Goal: Task Accomplishment & Management: Use online tool/utility

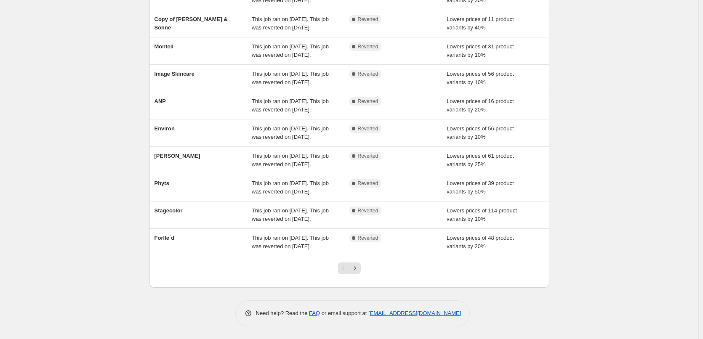
scroll to position [179, 0]
click at [363, 270] on div at bounding box center [349, 272] width 34 height 32
click at [359, 270] on icon "Next" at bounding box center [355, 269] width 8 height 8
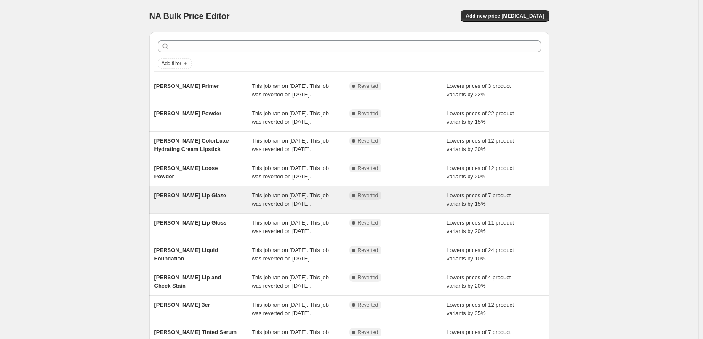
scroll to position [168, 0]
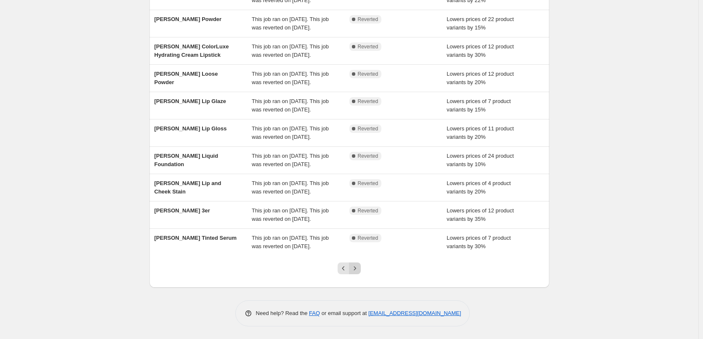
click at [359, 273] on icon "Next" at bounding box center [355, 269] width 8 height 8
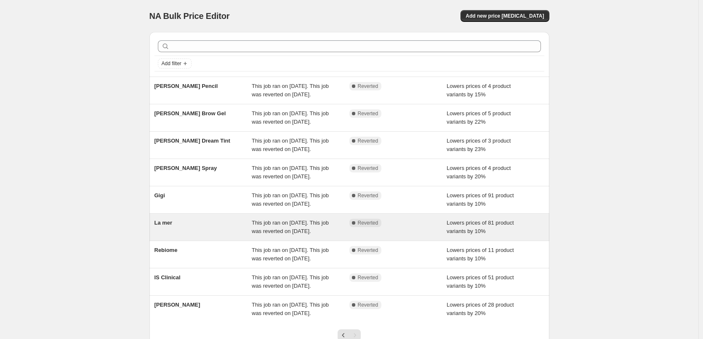
click at [177, 236] on div "La mer" at bounding box center [204, 227] width 98 height 17
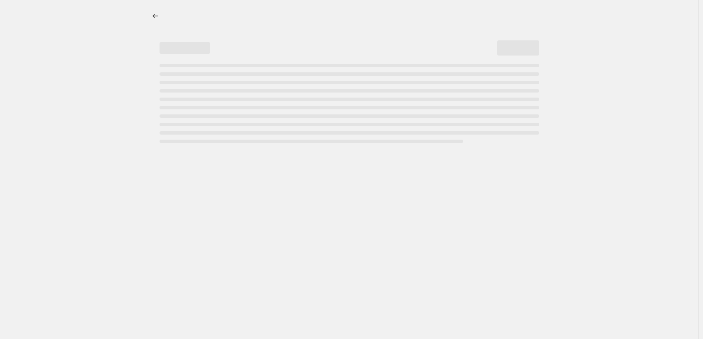
select select "percentage"
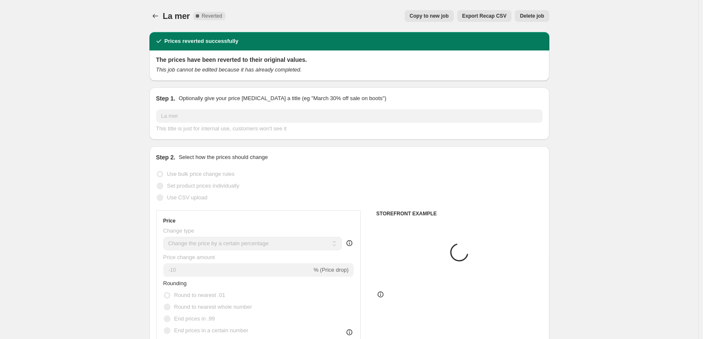
click at [448, 13] on span "Copy to new job" at bounding box center [429, 16] width 39 height 7
select select "percentage"
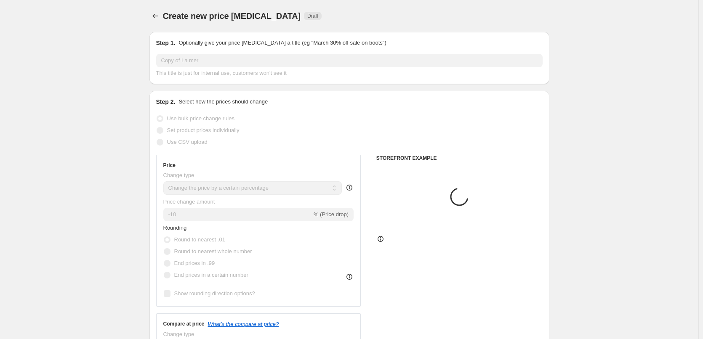
select select "vendor"
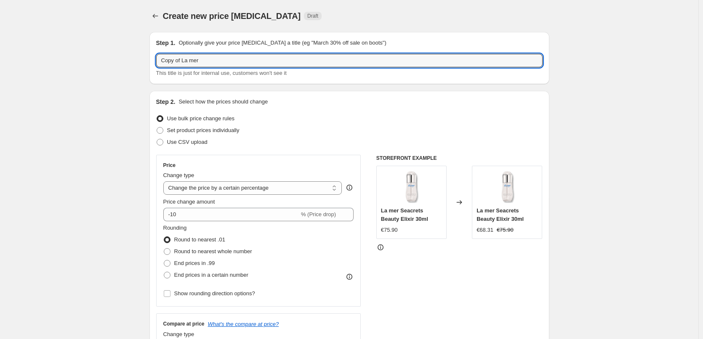
drag, startPoint x: 183, startPoint y: 60, endPoint x: 112, endPoint y: 59, distance: 70.8
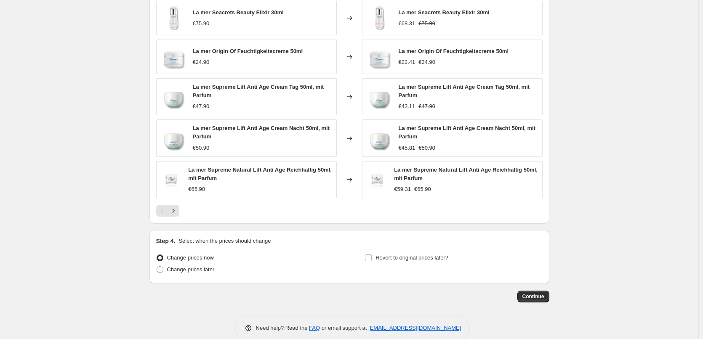
scroll to position [606, 0]
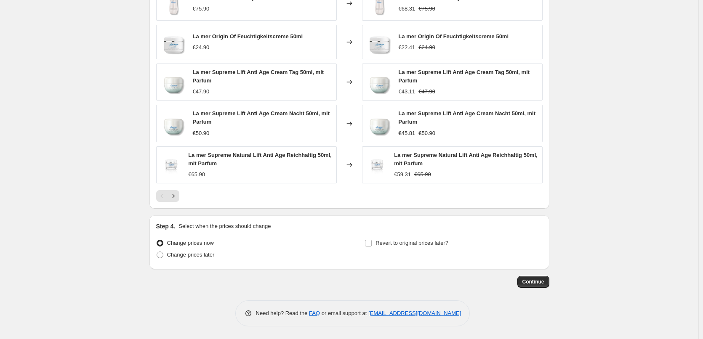
type input "La mer"
click at [418, 235] on div "Step 4. Select when the prices should change Change prices now Change prices la…" at bounding box center [349, 242] width 387 height 40
click at [419, 242] on span "Revert to original prices later?" at bounding box center [412, 243] width 73 height 6
click at [372, 242] on input "Revert to original prices later?" at bounding box center [368, 243] width 7 height 7
checkbox input "true"
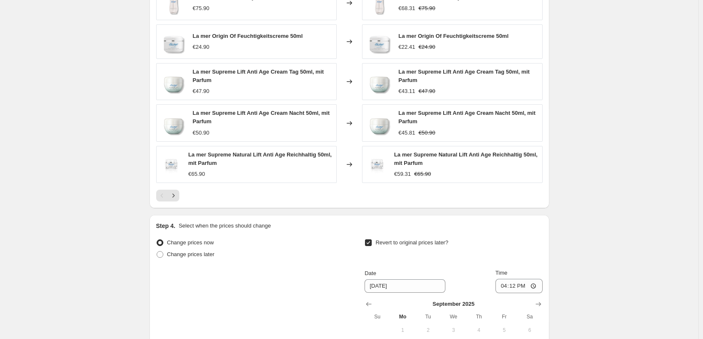
scroll to position [750, 0]
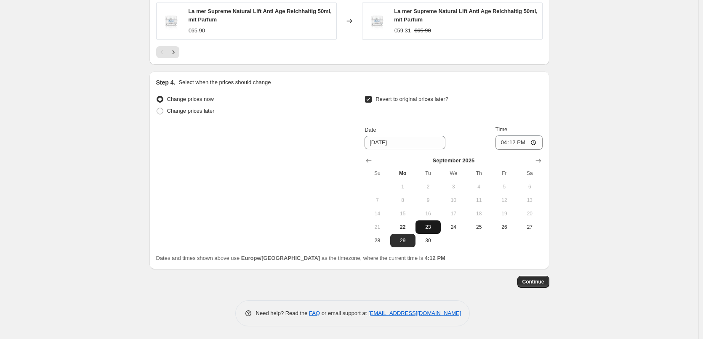
click at [429, 232] on button "23" at bounding box center [428, 227] width 25 height 13
type input "[DATE]"
click at [505, 143] on input "16:12" at bounding box center [519, 143] width 47 height 14
type input "03:00"
click at [543, 284] on span "Continue" at bounding box center [534, 282] width 22 height 7
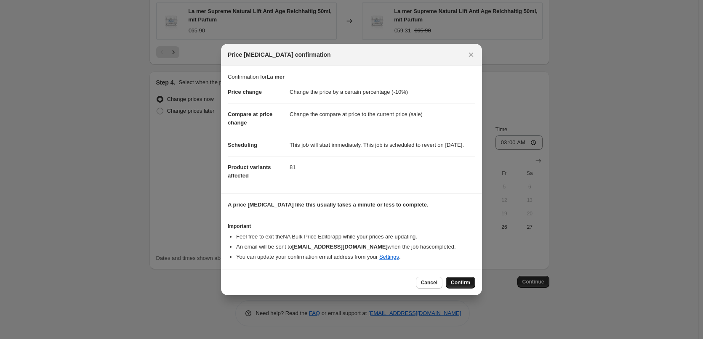
click at [468, 286] on span "Confirm" at bounding box center [460, 283] width 19 height 7
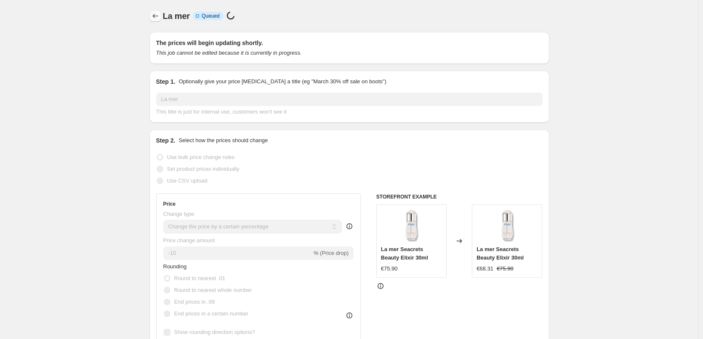
click at [161, 16] on button "Price change jobs" at bounding box center [156, 16] width 12 height 12
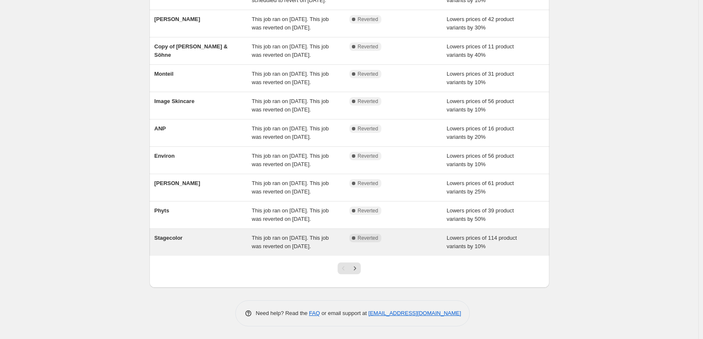
scroll to position [168, 0]
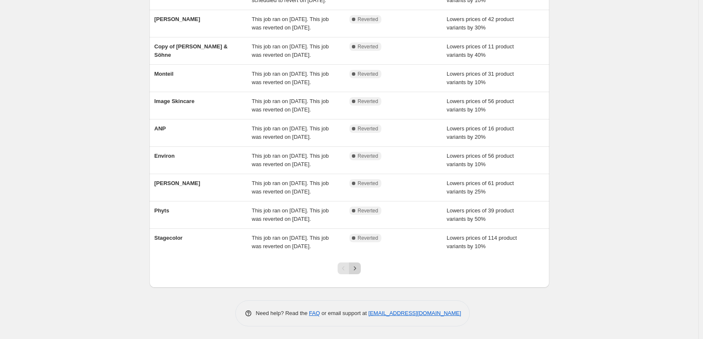
click at [353, 273] on icon "Next" at bounding box center [355, 269] width 8 height 8
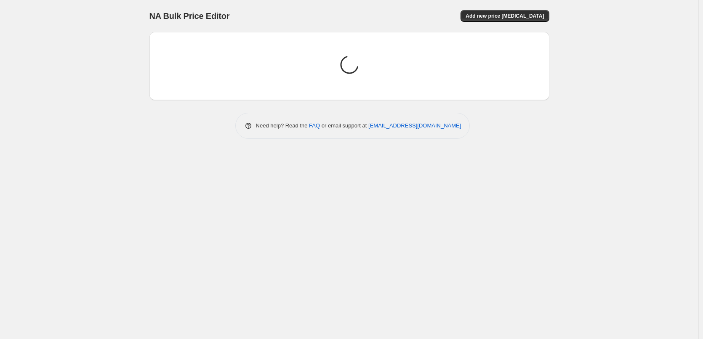
scroll to position [0, 0]
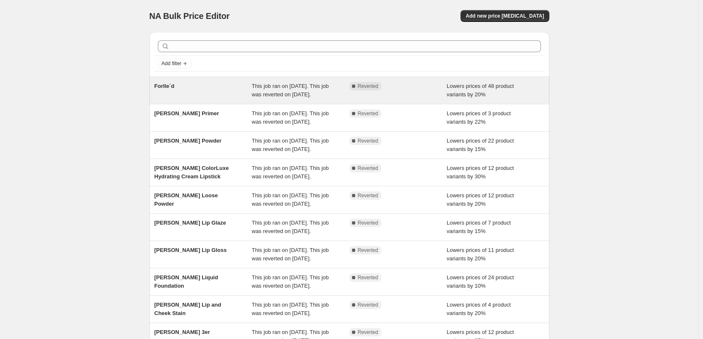
click at [171, 86] on span "Forlle´d" at bounding box center [165, 86] width 20 height 6
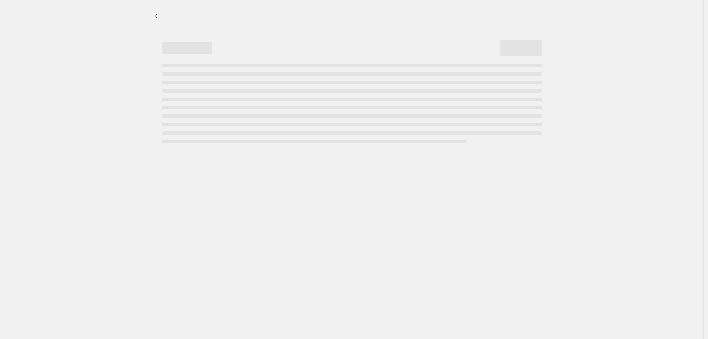
select select "percentage"
select select "remove"
select select "vendor"
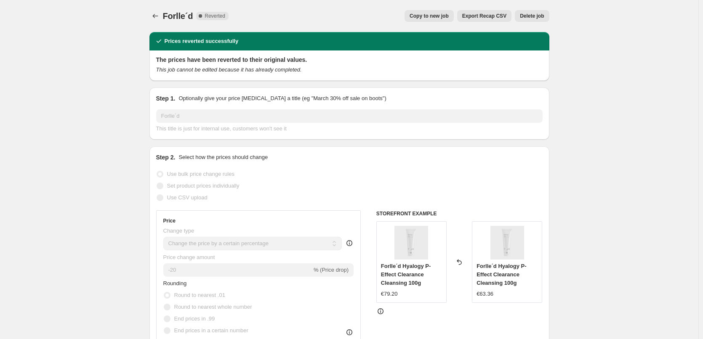
click at [434, 13] on button "Copy to new job" at bounding box center [429, 16] width 49 height 12
select select "percentage"
select select "remove"
select select "vendor"
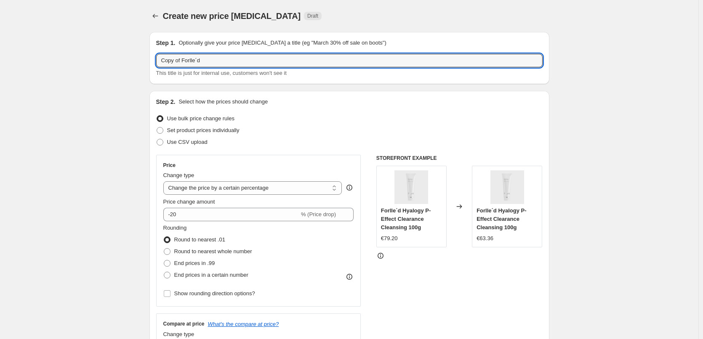
drag, startPoint x: 183, startPoint y: 62, endPoint x: 121, endPoint y: 62, distance: 62.3
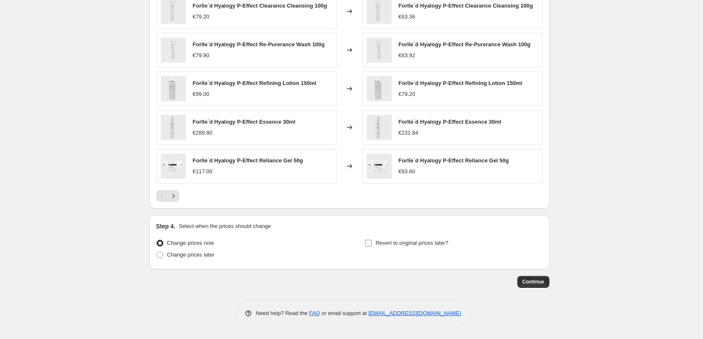
type input "Forlle´d"
click at [405, 242] on span "Revert to original prices later?" at bounding box center [412, 243] width 73 height 6
click at [372, 242] on input "Revert to original prices later?" at bounding box center [368, 243] width 7 height 7
checkbox input "true"
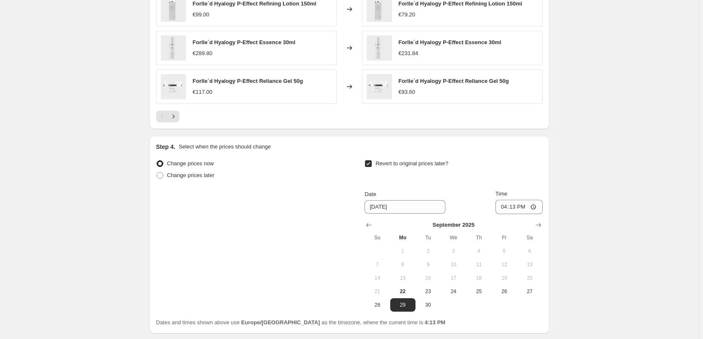
scroll to position [742, 0]
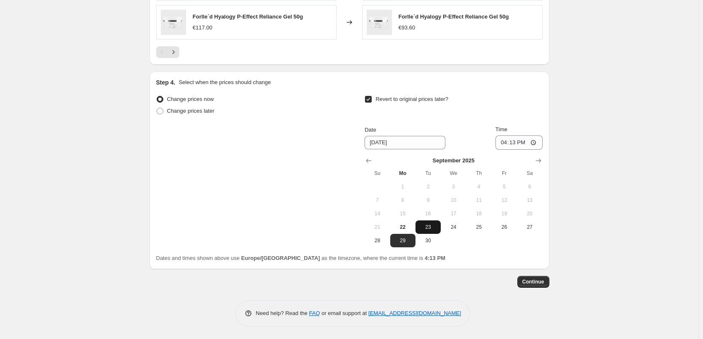
click at [430, 225] on span "23" at bounding box center [428, 227] width 19 height 7
type input "[DATE]"
click at [505, 144] on input "16:13" at bounding box center [519, 143] width 47 height 14
type input "03:00"
click at [535, 287] on button "Continue" at bounding box center [534, 282] width 32 height 12
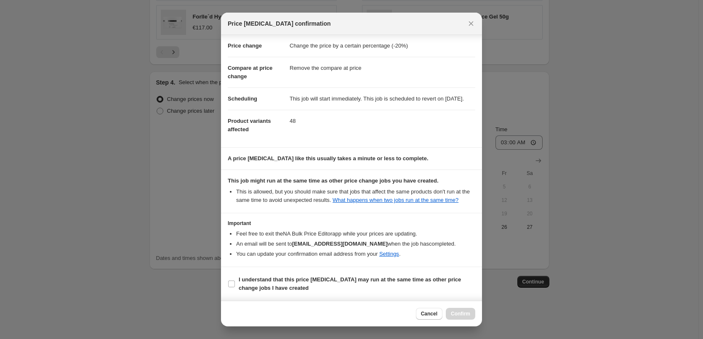
scroll to position [24, 0]
click at [261, 274] on label "I understand that this price [MEDICAL_DATA] may run at the same time as other p…" at bounding box center [352, 284] width 248 height 20
click at [235, 281] on input "I understand that this price [MEDICAL_DATA] may run at the same time as other p…" at bounding box center [231, 284] width 7 height 7
checkbox input "true"
click at [451, 311] on button "Confirm" at bounding box center [460, 314] width 29 height 12
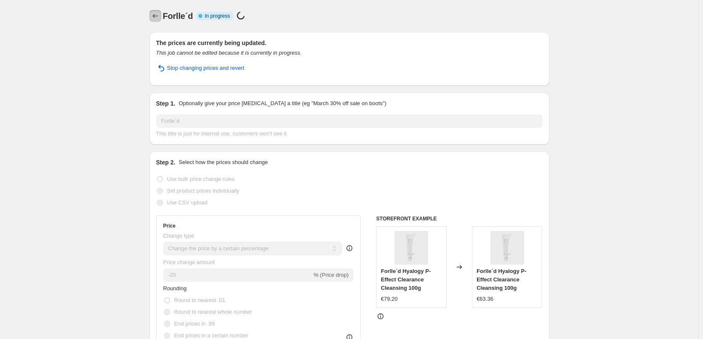
click at [154, 19] on icon "Price change jobs" at bounding box center [155, 16] width 8 height 8
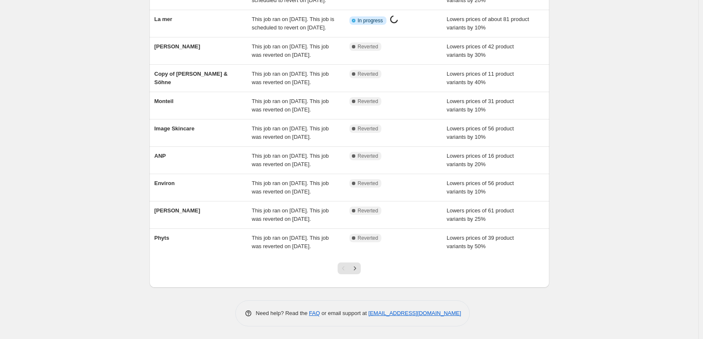
scroll to position [179, 0]
click at [357, 274] on button "Next" at bounding box center [355, 269] width 12 height 12
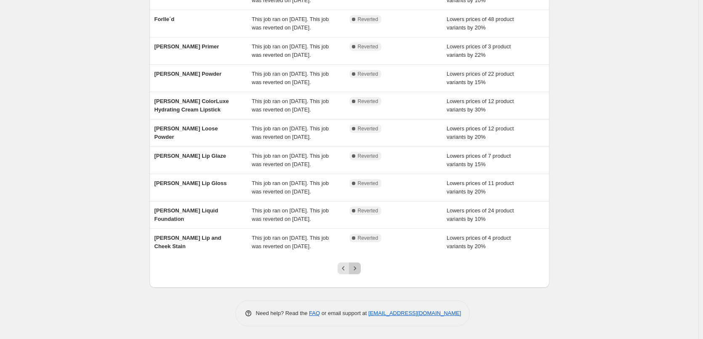
click at [357, 274] on button "Next" at bounding box center [355, 269] width 12 height 12
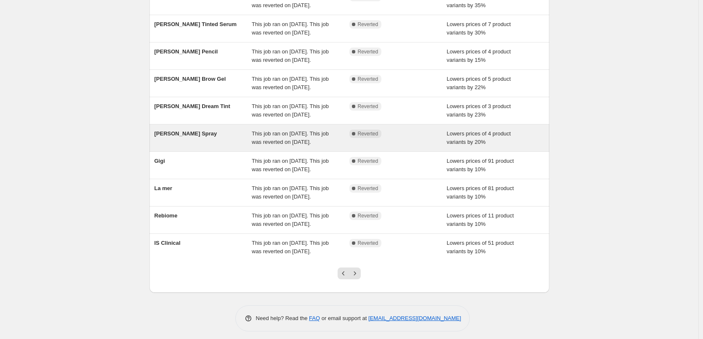
scroll to position [162, 0]
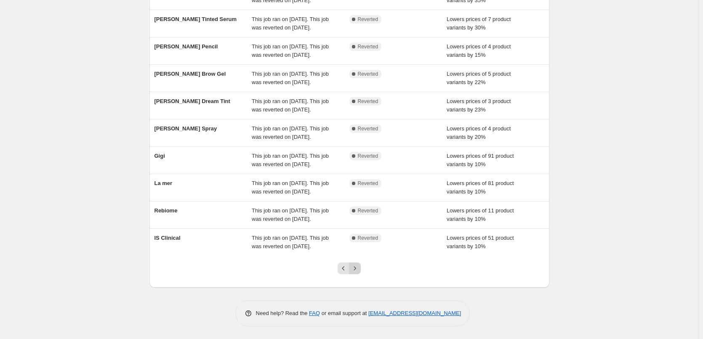
click at [358, 265] on icon "Next" at bounding box center [355, 269] width 8 height 8
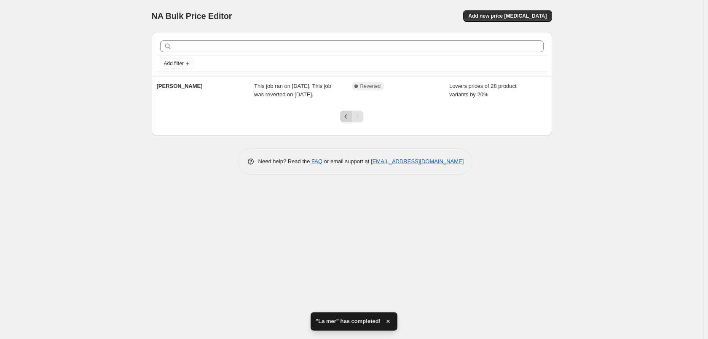
click at [340, 117] on button "Previous" at bounding box center [346, 117] width 12 height 12
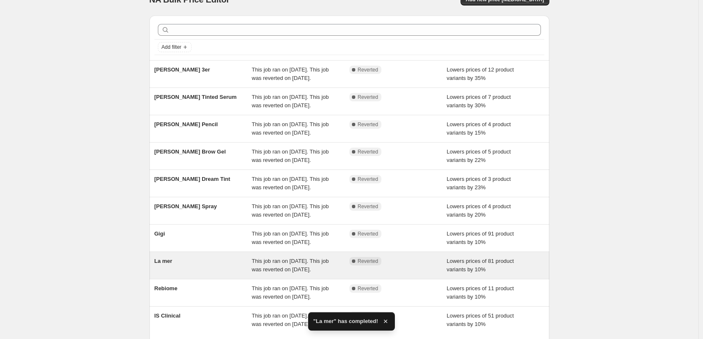
scroll to position [162, 0]
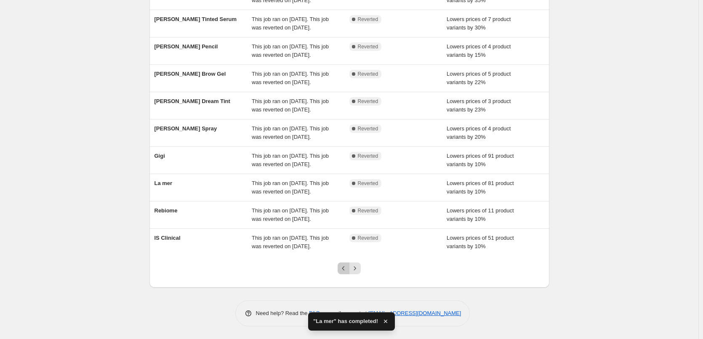
click at [348, 272] on icon "Previous" at bounding box center [343, 269] width 8 height 8
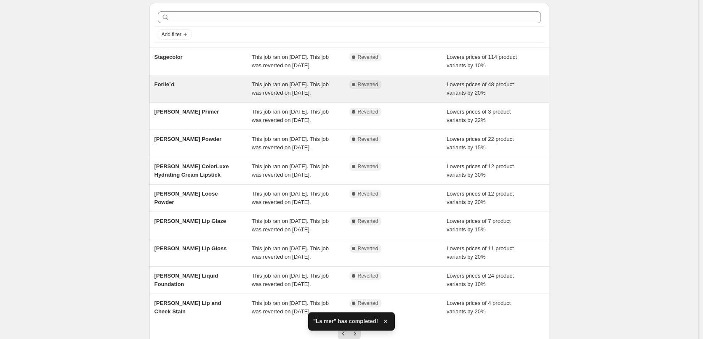
scroll to position [42, 0]
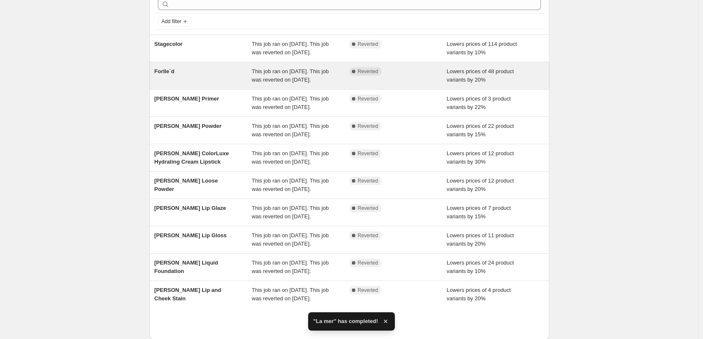
click at [168, 75] on span "Forlle´d" at bounding box center [165, 71] width 20 height 6
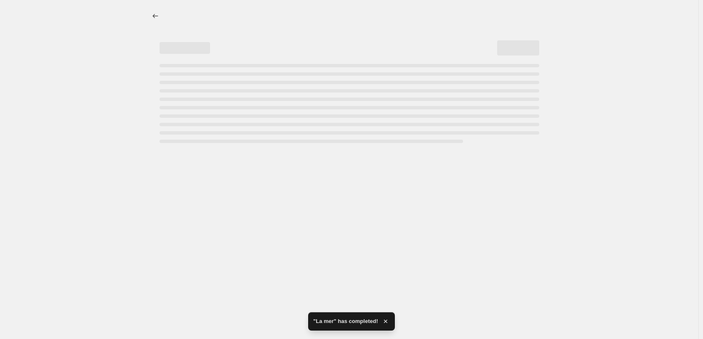
select select "percentage"
select select "remove"
select select "vendor"
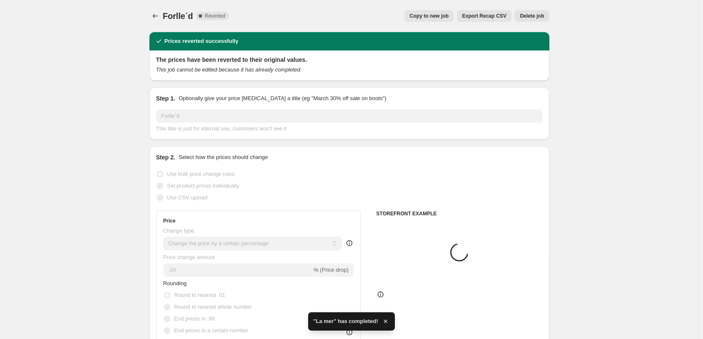
click at [533, 7] on div "Forlle´d. This page is ready Forlle´d Complete Reverted Copy to new job Export …" at bounding box center [350, 16] width 400 height 32
click at [533, 12] on button "Delete job" at bounding box center [532, 16] width 34 height 12
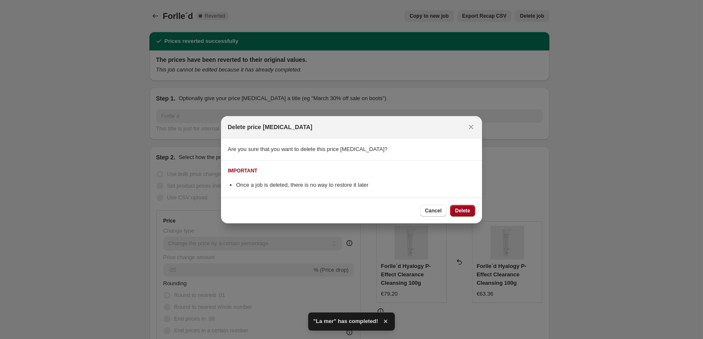
click at [465, 211] on span "Delete" at bounding box center [462, 211] width 15 height 7
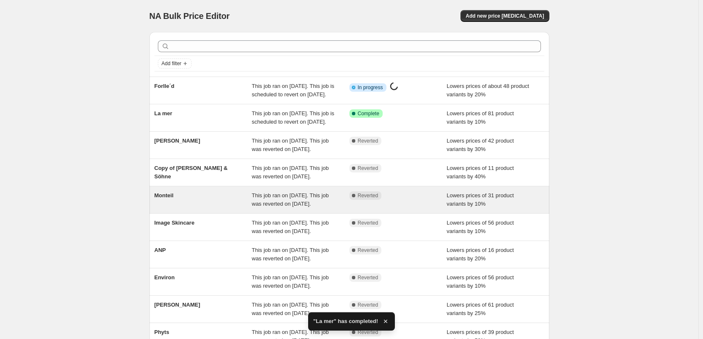
scroll to position [179, 0]
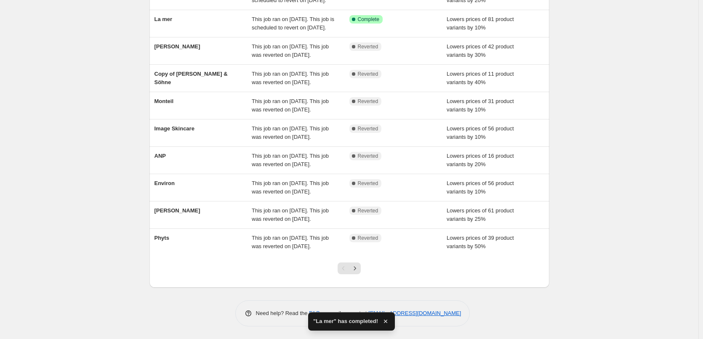
click at [363, 273] on div at bounding box center [349, 272] width 34 height 32
click at [359, 271] on icon "Next" at bounding box center [355, 269] width 8 height 8
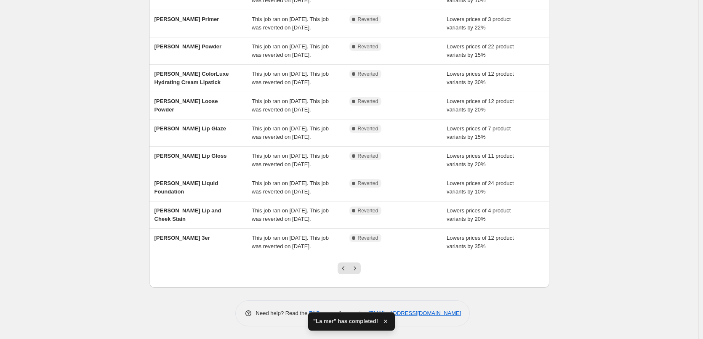
click at [354, 261] on div at bounding box center [349, 272] width 34 height 32
click at [359, 266] on icon "Next" at bounding box center [355, 269] width 8 height 8
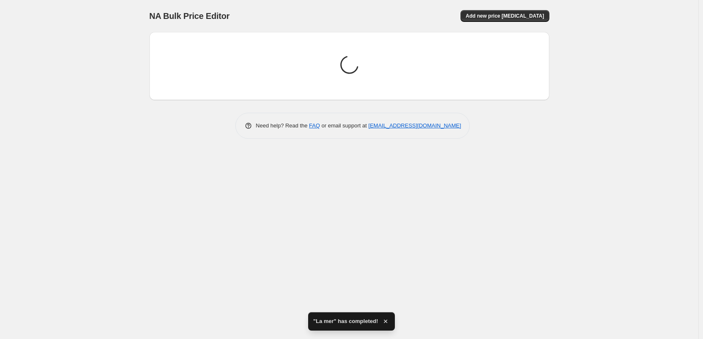
scroll to position [0, 0]
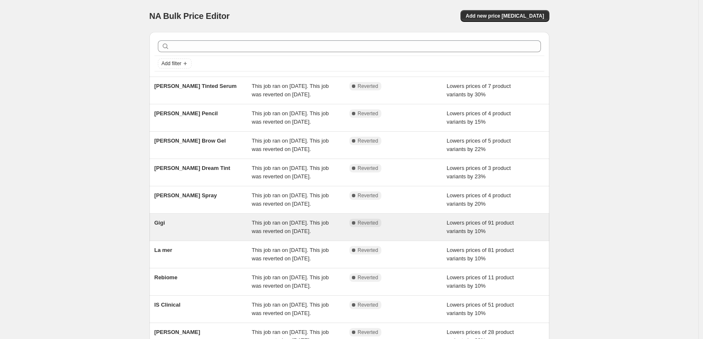
click at [176, 236] on div "Gigi" at bounding box center [204, 227] width 98 height 17
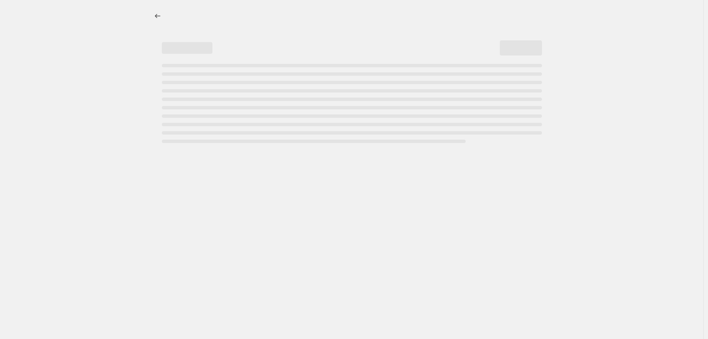
select select "percentage"
select select "vendor"
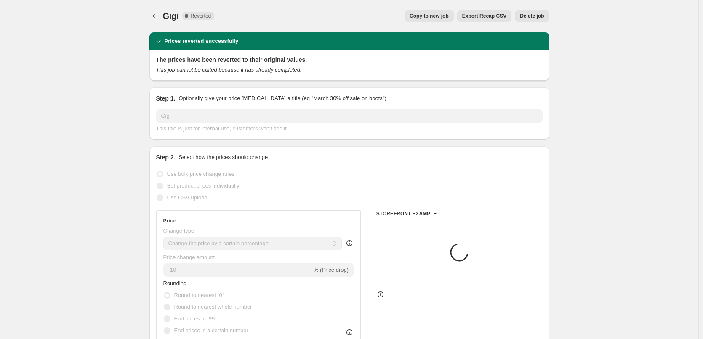
click at [464, 22] on div "Gigi. This page is ready Gigi Complete Reverted Copy to new job Export Recap CS…" at bounding box center [350, 16] width 400 height 32
click at [448, 18] on span "Copy to new job" at bounding box center [429, 16] width 39 height 7
select select "percentage"
select select "vendor"
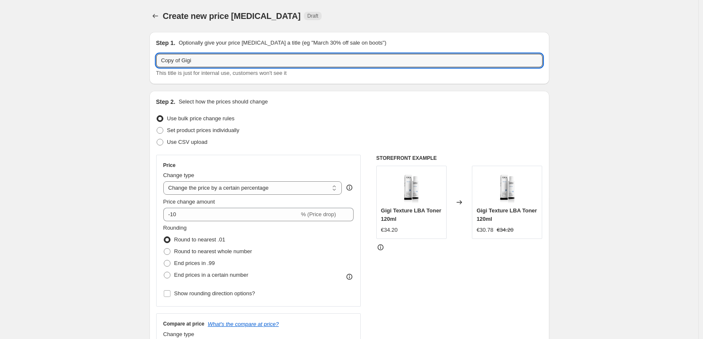
drag, startPoint x: 184, startPoint y: 61, endPoint x: 120, endPoint y: 56, distance: 64.3
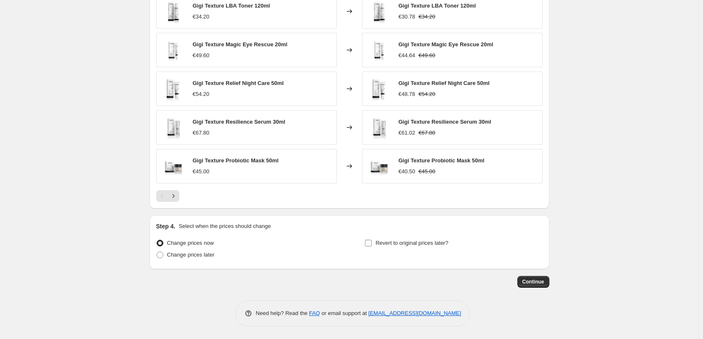
type input "Gigi"
click at [434, 243] on span "Revert to original prices later?" at bounding box center [412, 243] width 73 height 6
click at [372, 243] on input "Revert to original prices later?" at bounding box center [368, 243] width 7 height 7
checkbox input "true"
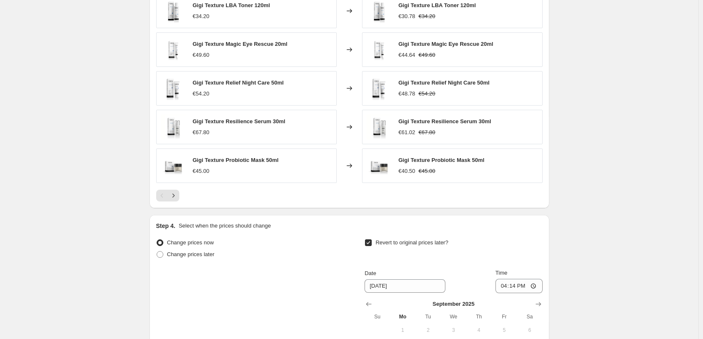
scroll to position [742, 0]
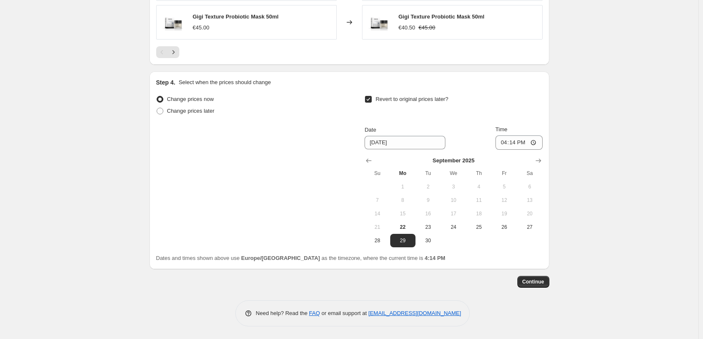
click at [430, 218] on button "16" at bounding box center [428, 213] width 25 height 13
click at [430, 224] on span "23" at bounding box center [428, 227] width 19 height 7
type input "[DATE]"
click at [508, 142] on input "16:14" at bounding box center [519, 143] width 47 height 14
type input "03:00"
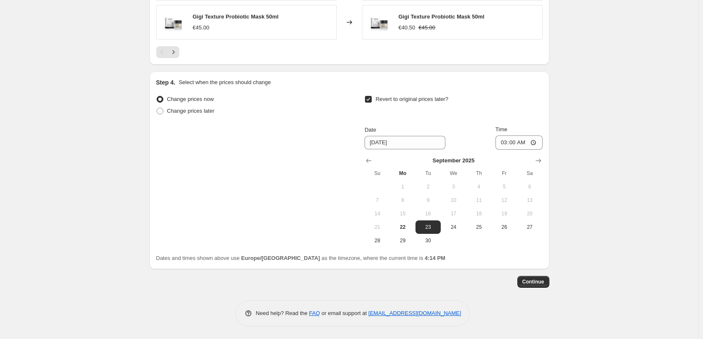
click at [542, 287] on button "Continue" at bounding box center [534, 282] width 32 height 12
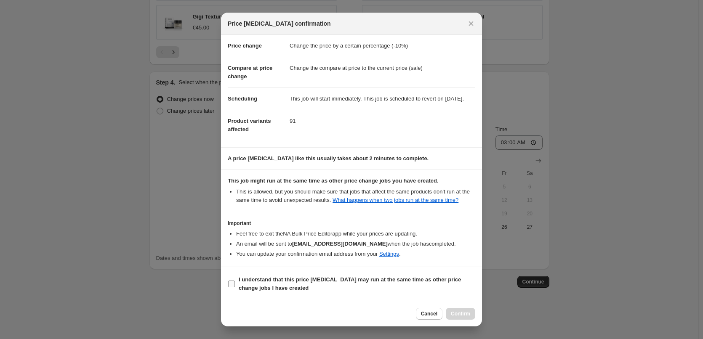
scroll to position [24, 0]
click at [307, 289] on span "I understand that this price [MEDICAL_DATA] may run at the same time as other p…" at bounding box center [357, 284] width 237 height 17
click at [235, 288] on input "I understand that this price [MEDICAL_DATA] may run at the same time as other p…" at bounding box center [231, 284] width 7 height 7
checkbox input "true"
click at [459, 313] on span "Confirm" at bounding box center [460, 314] width 19 height 7
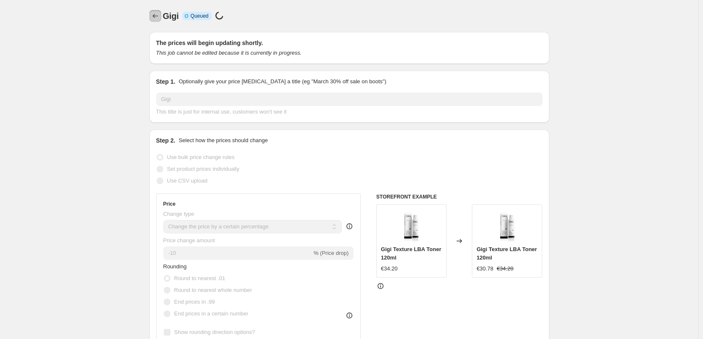
click at [156, 14] on icon "Price change jobs" at bounding box center [155, 16] width 8 height 8
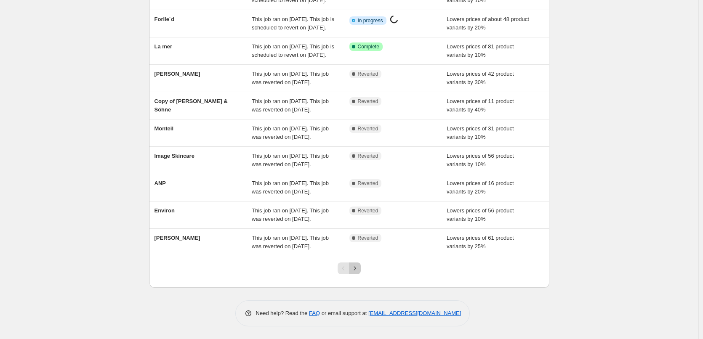
click at [358, 271] on icon "Next" at bounding box center [355, 269] width 8 height 8
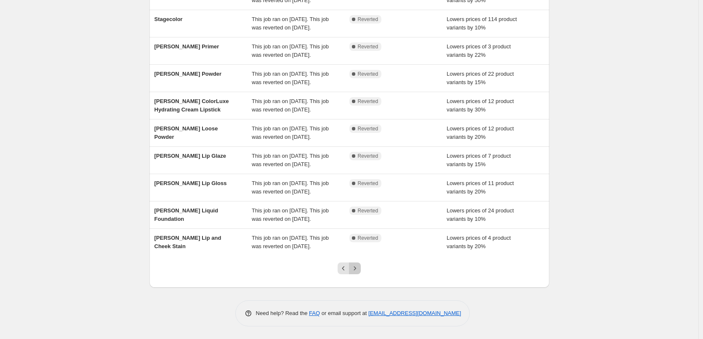
click at [359, 271] on icon "Next" at bounding box center [355, 269] width 8 height 8
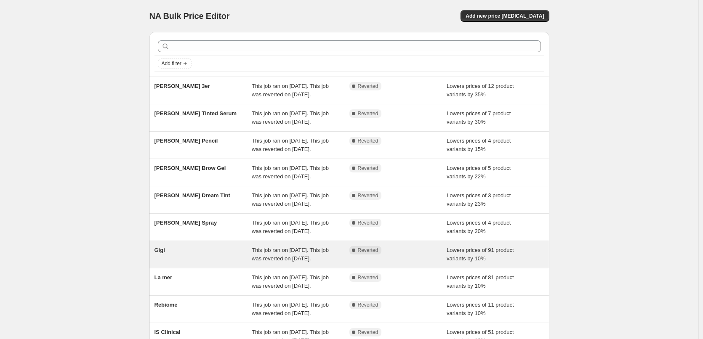
click at [167, 263] on div "Gigi" at bounding box center [204, 254] width 98 height 17
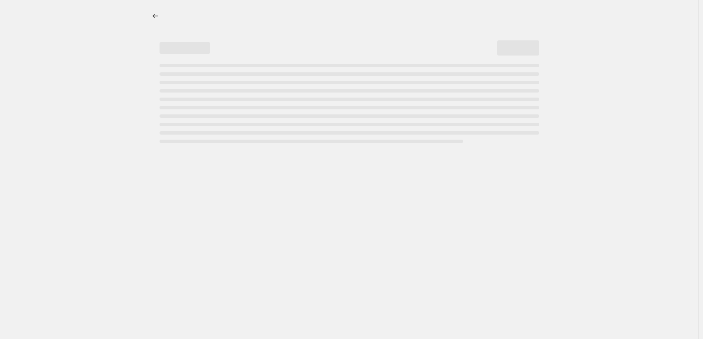
select select "percentage"
select select "vendor"
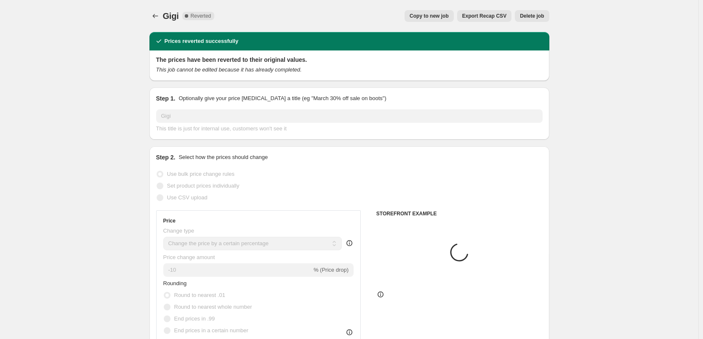
click at [536, 22] on div "Gigi. This page is ready Gigi Complete Reverted Copy to new job Export Recap CS…" at bounding box center [350, 16] width 400 height 32
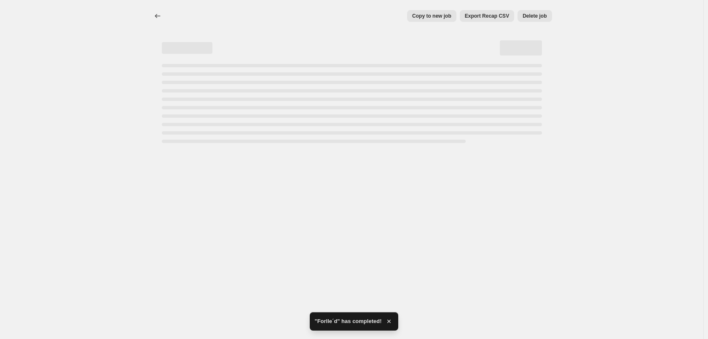
select select "percentage"
select select "vendor"
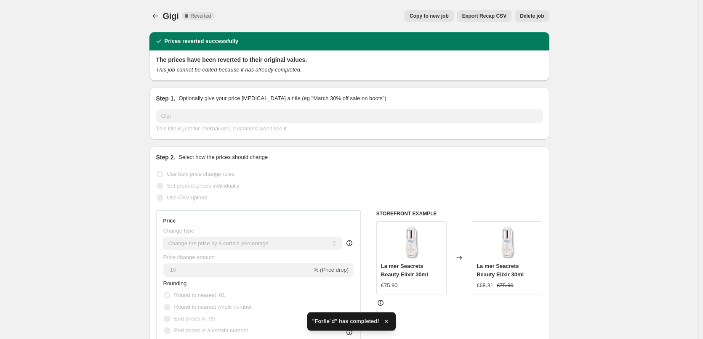
click at [536, 21] on button "Delete job" at bounding box center [532, 16] width 34 height 12
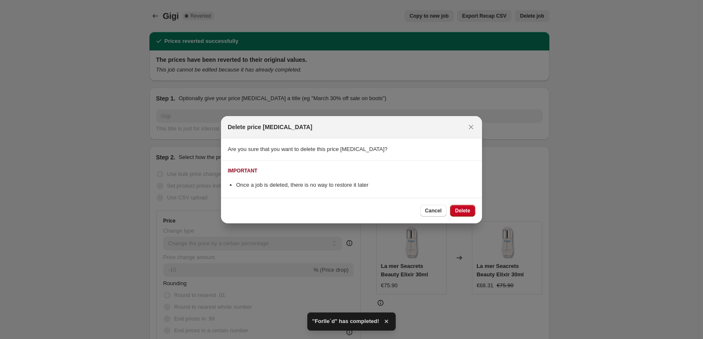
click at [455, 221] on div "Cancel Delete" at bounding box center [351, 211] width 261 height 26
click at [461, 210] on span "Delete" at bounding box center [462, 211] width 15 height 7
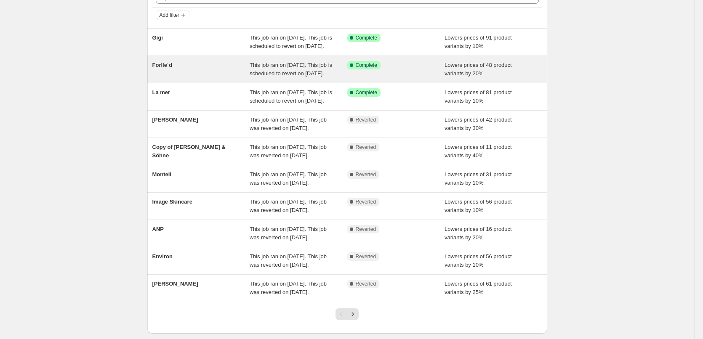
scroll to position [168, 0]
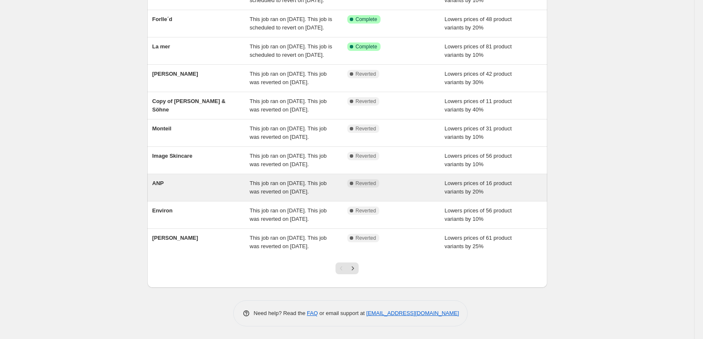
click at [164, 179] on div "ANP" at bounding box center [201, 187] width 98 height 17
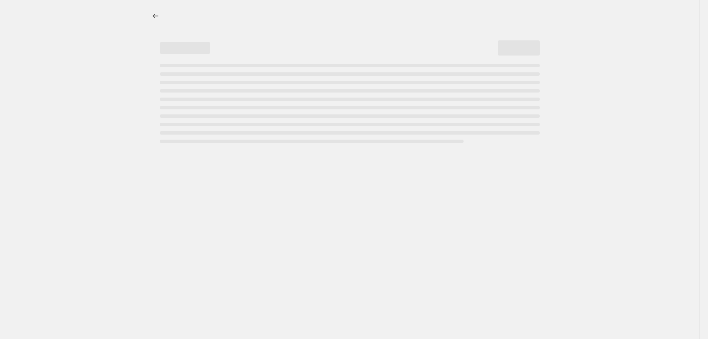
select select "percentage"
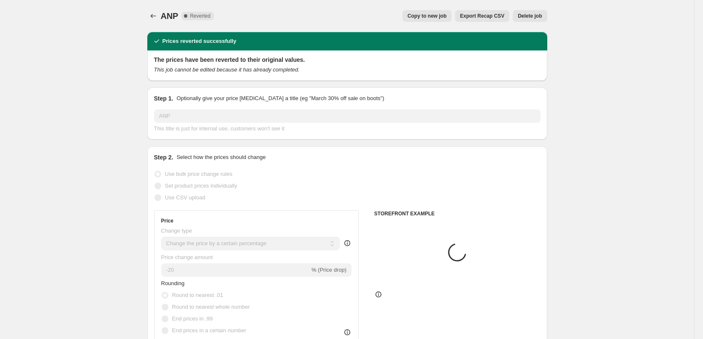
select select "vendor"
click at [451, 12] on button "Copy to new job" at bounding box center [427, 16] width 49 height 12
select select "percentage"
select select "vendor"
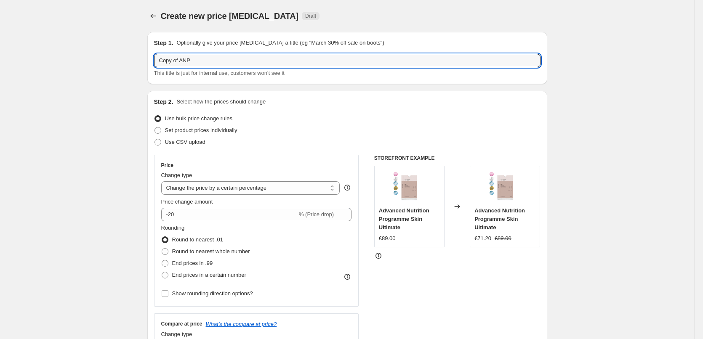
drag, startPoint x: 182, startPoint y: 61, endPoint x: 87, endPoint y: 63, distance: 94.8
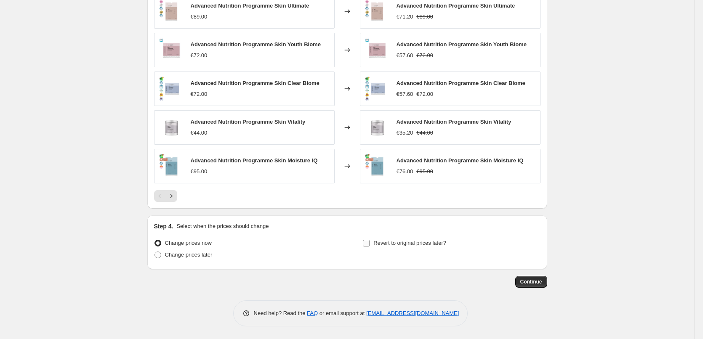
type input "ANP"
click at [402, 245] on span "Revert to original prices later?" at bounding box center [410, 243] width 73 height 6
click at [370, 245] on input "Revert to original prices later?" at bounding box center [366, 243] width 7 height 7
checkbox input "true"
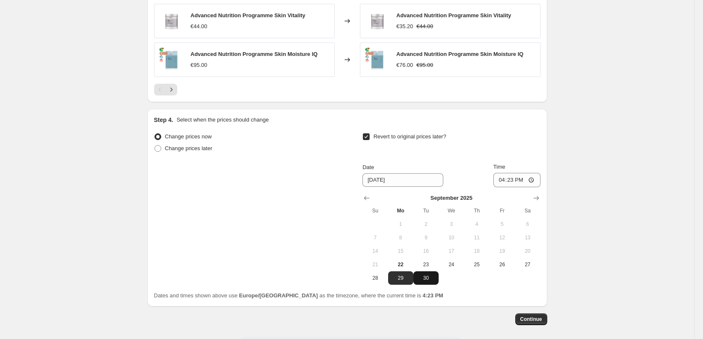
scroll to position [742, 0]
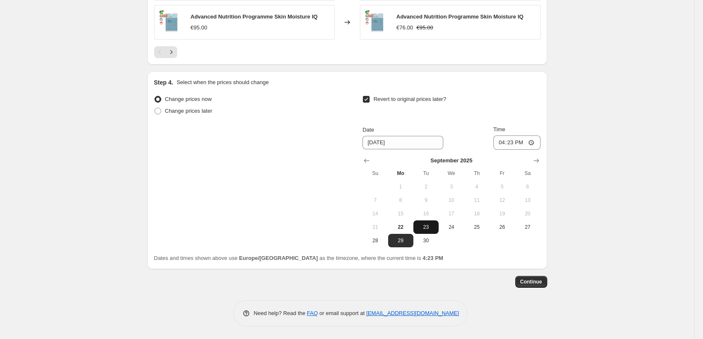
click at [430, 225] on span "23" at bounding box center [426, 227] width 19 height 7
type input "[DATE]"
click at [500, 146] on input "16:23" at bounding box center [517, 143] width 47 height 14
type input "03:00"
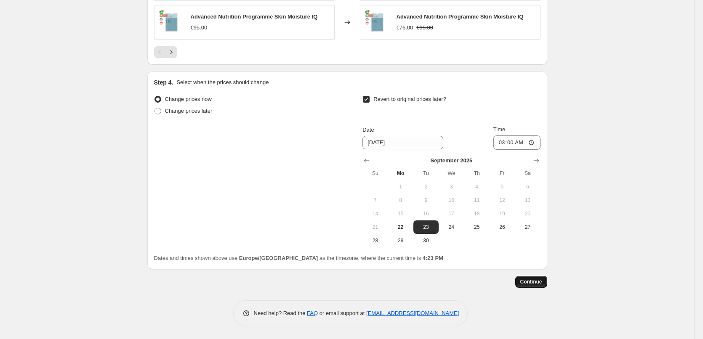
click at [529, 278] on button "Continue" at bounding box center [532, 282] width 32 height 12
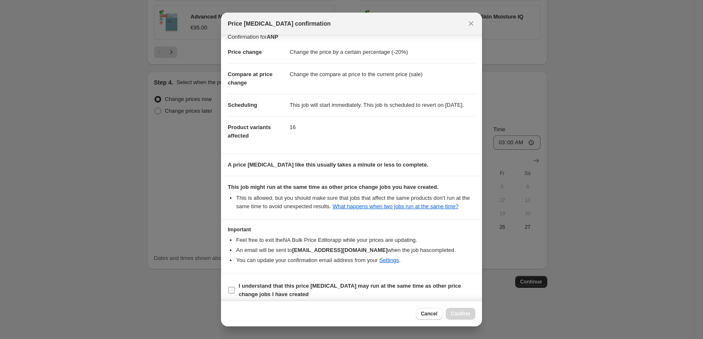
scroll to position [24, 0]
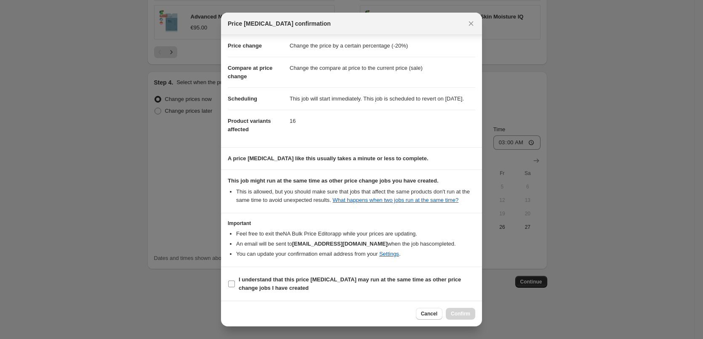
click at [266, 278] on b "I understand that this price [MEDICAL_DATA] may run at the same time as other p…" at bounding box center [350, 284] width 222 height 15
click at [235, 281] on input "I understand that this price [MEDICAL_DATA] may run at the same time as other p…" at bounding box center [231, 284] width 7 height 7
checkbox input "true"
click at [462, 318] on button "Confirm" at bounding box center [460, 314] width 29 height 12
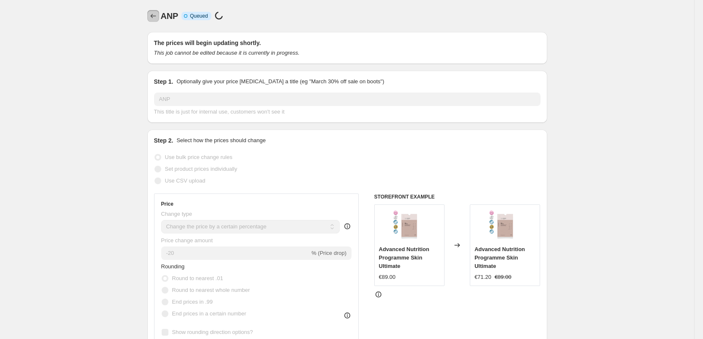
click at [152, 15] on icon "Price change jobs" at bounding box center [153, 16] width 8 height 8
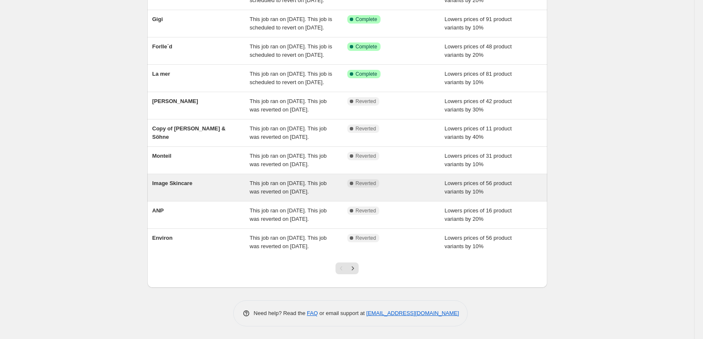
scroll to position [179, 0]
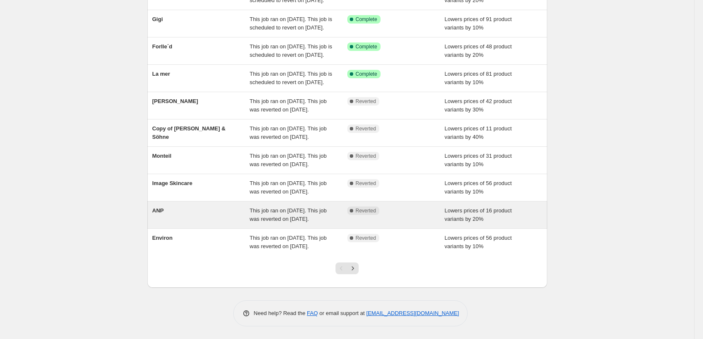
click at [182, 207] on div "ANP" at bounding box center [201, 215] width 98 height 17
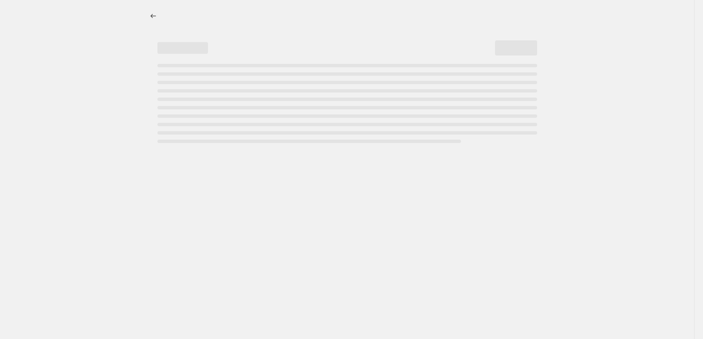
select select "percentage"
select select "vendor"
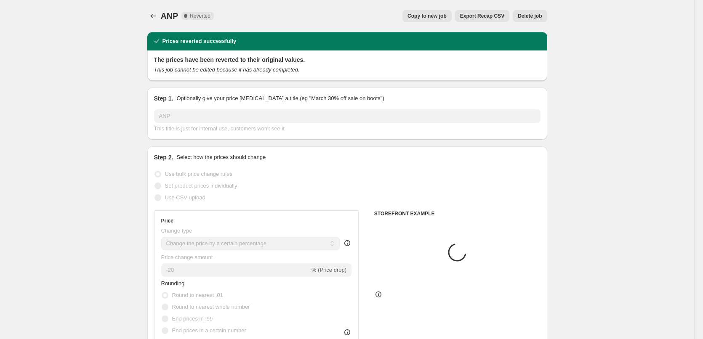
click at [523, 16] on span "Delete job" at bounding box center [530, 16] width 24 height 7
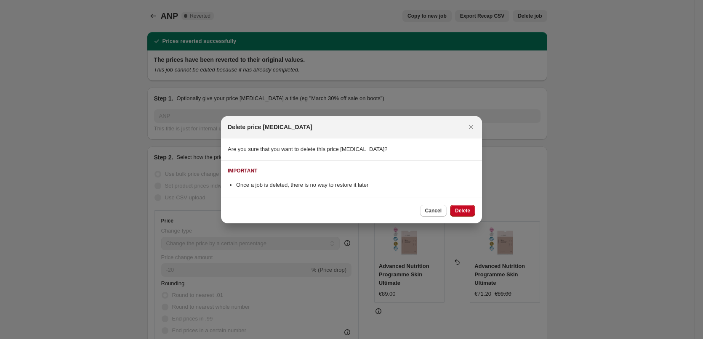
click at [465, 217] on div "Cancel Delete" at bounding box center [351, 211] width 261 height 26
click at [465, 211] on span "Delete" at bounding box center [462, 211] width 15 height 7
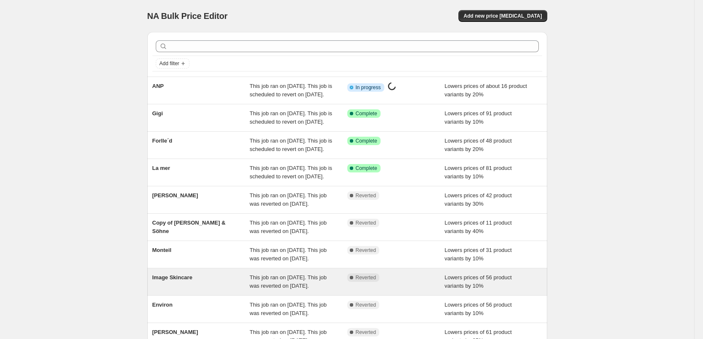
scroll to position [179, 0]
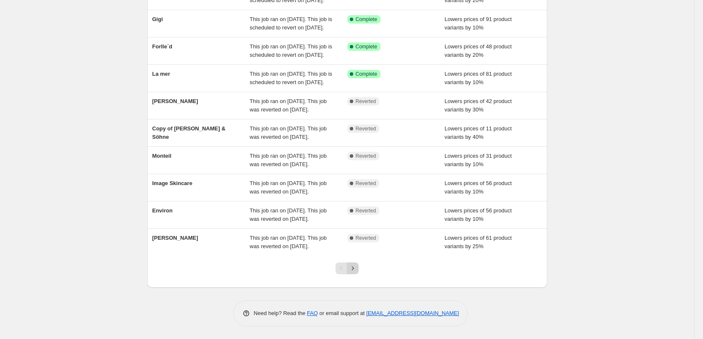
click at [354, 269] on icon "Next" at bounding box center [353, 269] width 8 height 8
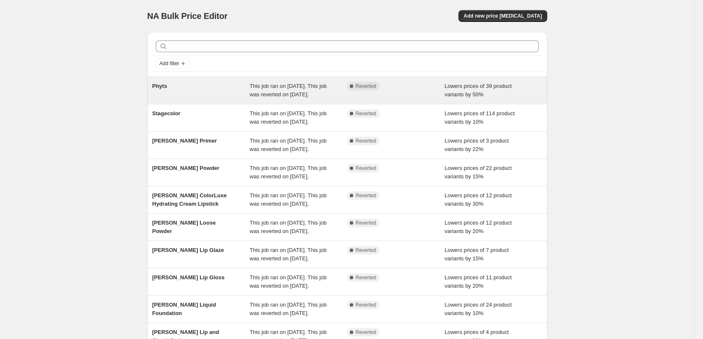
click at [171, 95] on div "Phyts" at bounding box center [201, 90] width 98 height 17
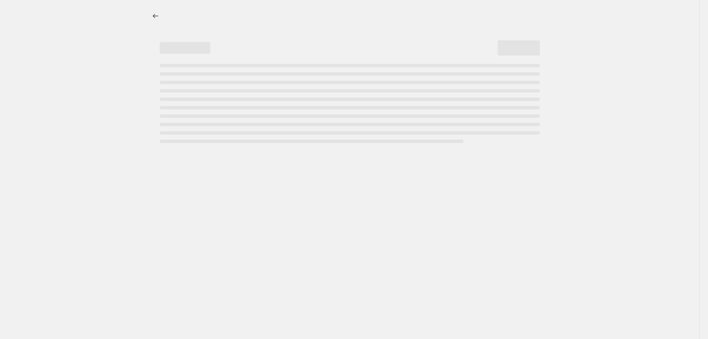
select select "percentage"
select select "vendor"
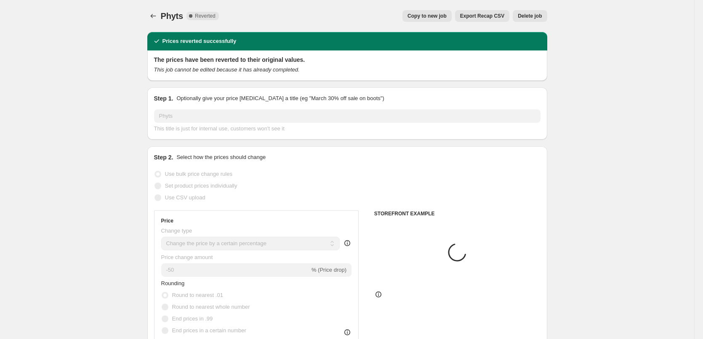
click at [444, 18] on span "Copy to new job" at bounding box center [427, 16] width 39 height 7
select select "percentage"
select select "vendor"
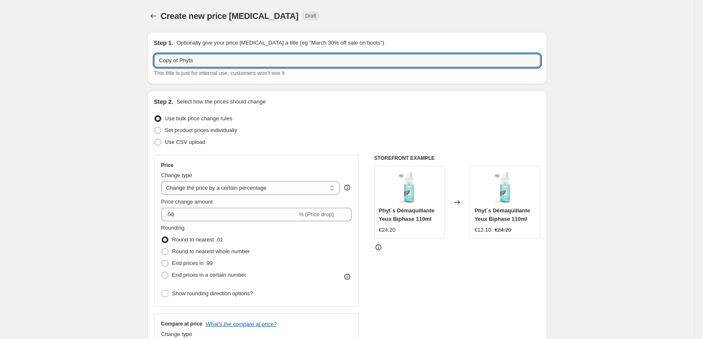
drag, startPoint x: 183, startPoint y: 59, endPoint x: 147, endPoint y: 80, distance: 41.5
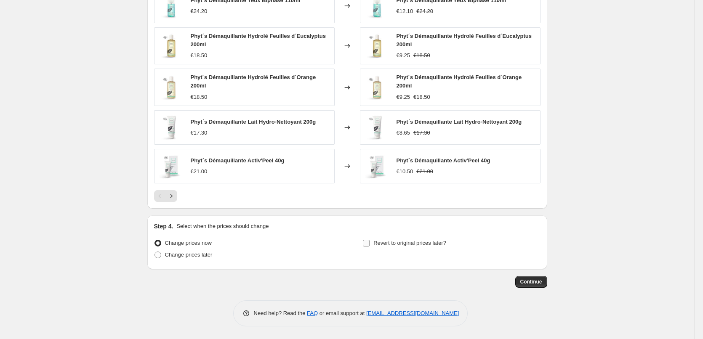
type input "Phyts"
click at [406, 247] on span "Revert to original prices later?" at bounding box center [410, 243] width 73 height 8
click at [370, 247] on input "Revert to original prices later?" at bounding box center [366, 243] width 7 height 7
checkbox input "true"
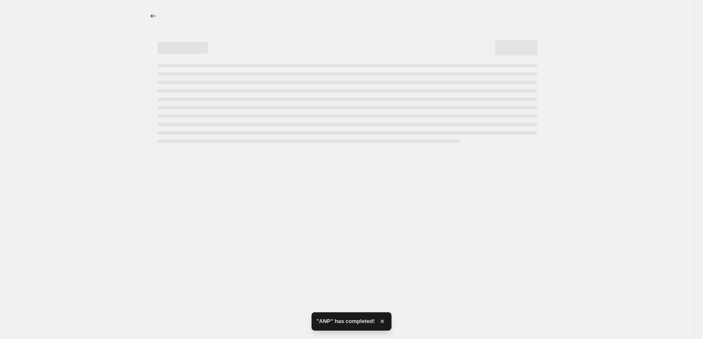
select select "percentage"
select select "vendor"
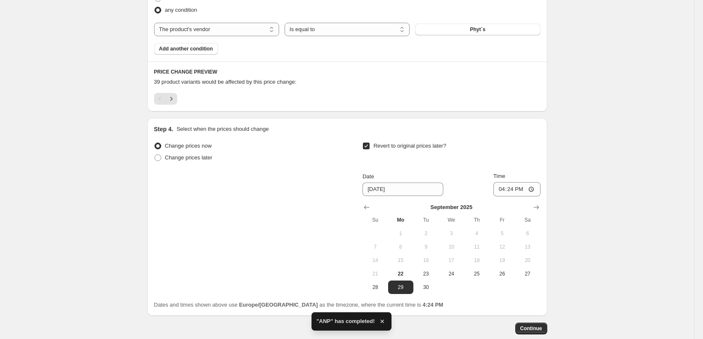
scroll to position [548, 0]
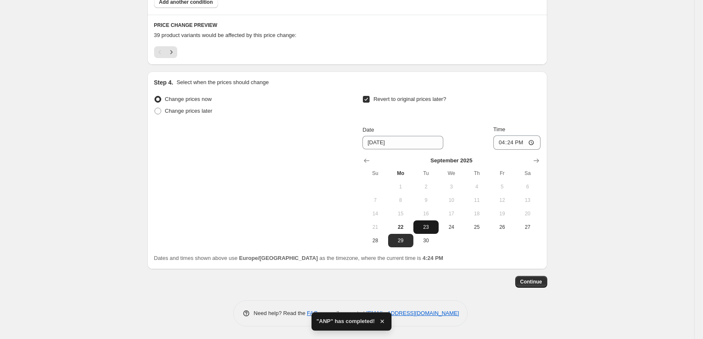
click at [433, 226] on span "23" at bounding box center [426, 227] width 19 height 7
type input "[DATE]"
click at [500, 144] on input "16:24" at bounding box center [517, 143] width 47 height 14
type input "03:00"
click at [540, 286] on button "Continue" at bounding box center [532, 282] width 32 height 12
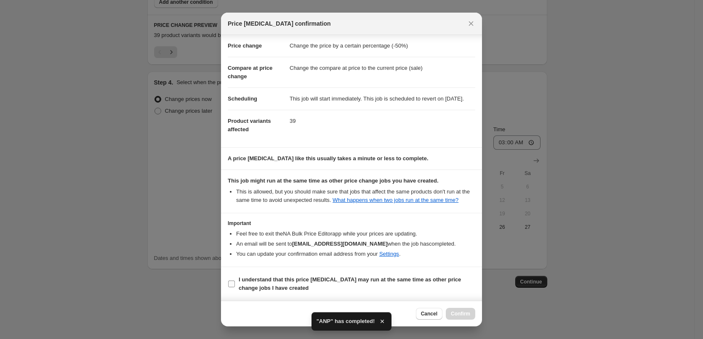
scroll to position [24, 0]
click at [275, 279] on b "I understand that this price [MEDICAL_DATA] may run at the same time as other p…" at bounding box center [350, 284] width 222 height 15
click at [235, 281] on input "I understand that this price [MEDICAL_DATA] may run at the same time as other p…" at bounding box center [231, 284] width 7 height 7
checkbox input "true"
click at [477, 313] on div "Cancel Confirm" at bounding box center [351, 314] width 261 height 26
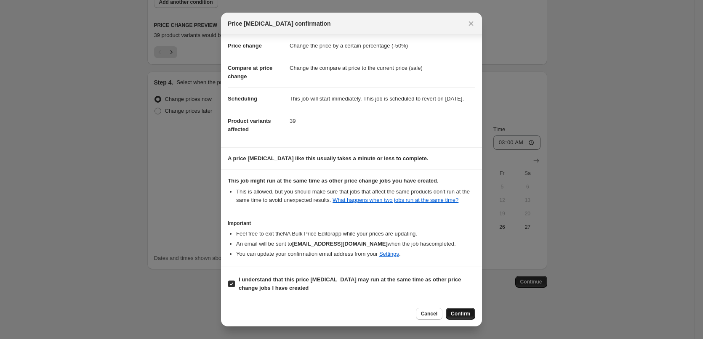
click at [470, 313] on span "Confirm" at bounding box center [460, 314] width 19 height 7
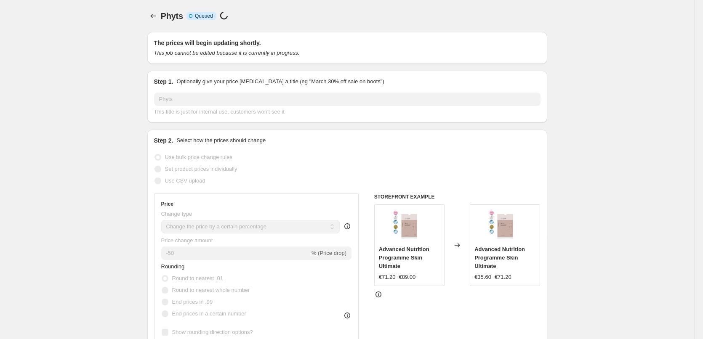
click at [153, 26] on div "Phyts. This page is ready Phyts Info Incomplete Queued Price [MEDICAL_DATA] in …" at bounding box center [347, 16] width 400 height 32
click at [153, 23] on div "Phyts. This page is ready Phyts Info Incomplete Queued Price [MEDICAL_DATA] in …" at bounding box center [347, 16] width 400 height 32
click at [153, 22] on div "Phyts. This page is ready Phyts Info Incomplete Queued Price [MEDICAL_DATA] in …" at bounding box center [347, 16] width 400 height 32
click at [154, 19] on icon "Price change jobs" at bounding box center [153, 16] width 8 height 8
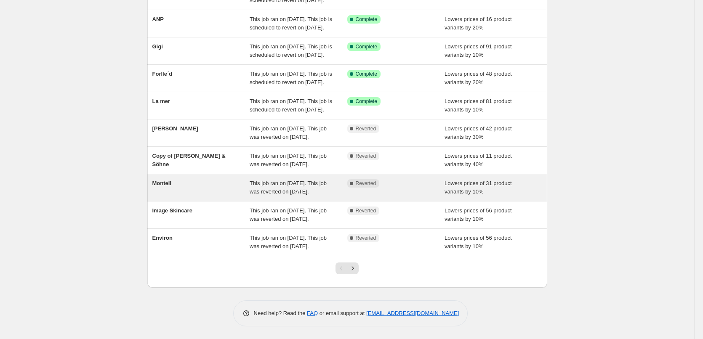
scroll to position [179, 0]
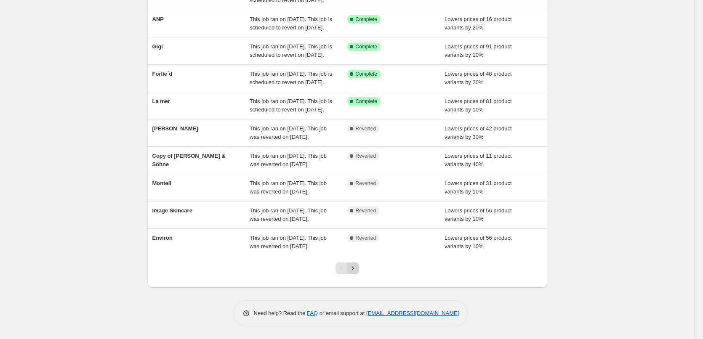
click at [353, 272] on icon "Next" at bounding box center [353, 269] width 8 height 8
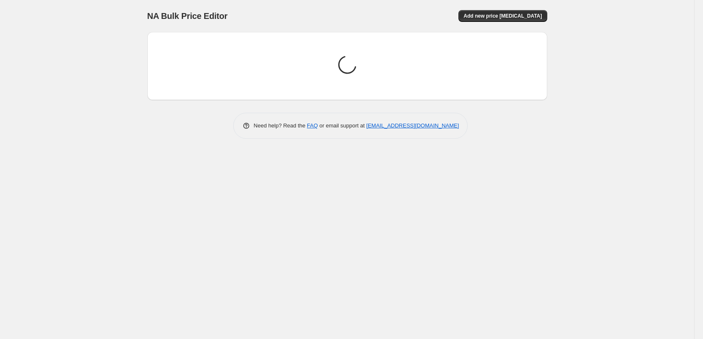
scroll to position [0, 0]
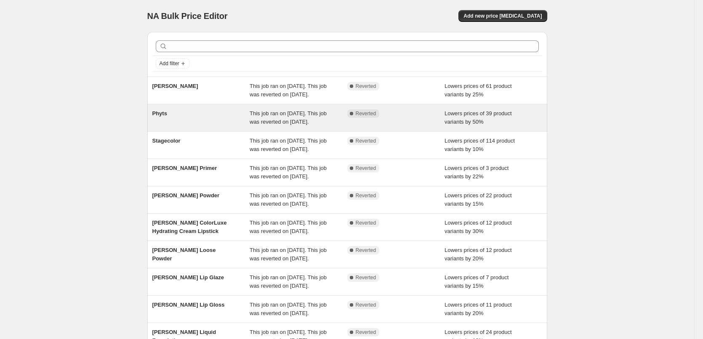
click at [184, 123] on div "Phyts" at bounding box center [201, 118] width 98 height 17
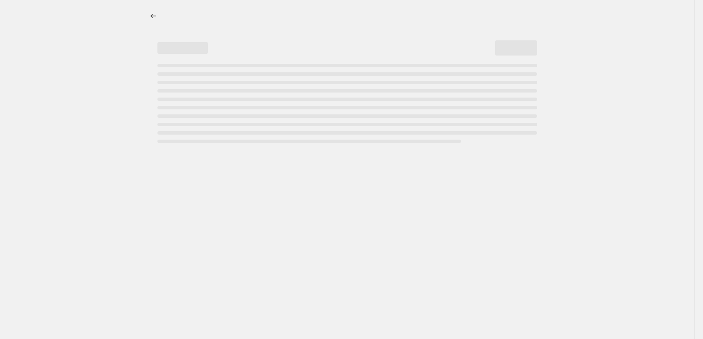
select select "percentage"
select select "vendor"
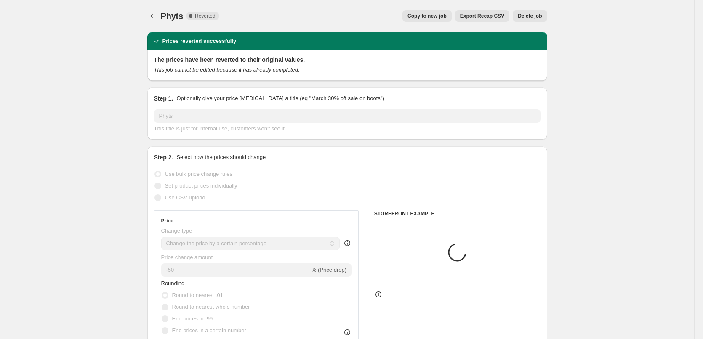
click at [529, 12] on button "Delete job" at bounding box center [530, 16] width 34 height 12
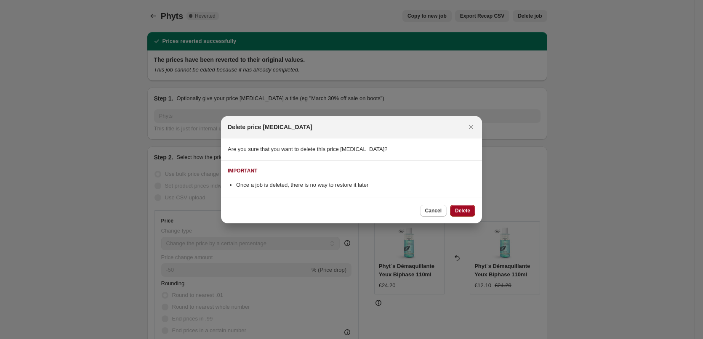
click at [468, 208] on span "Delete" at bounding box center [462, 211] width 15 height 7
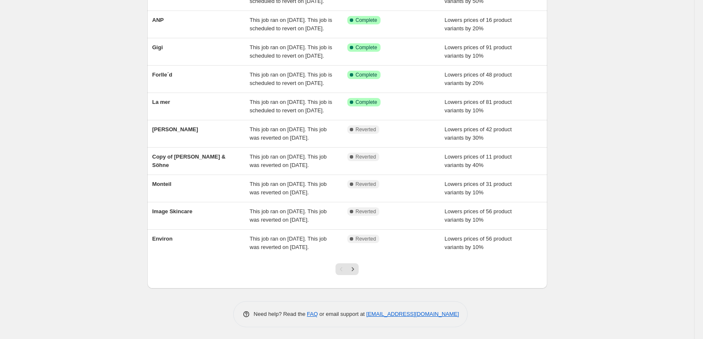
scroll to position [179, 0]
click at [353, 270] on icon "Next" at bounding box center [353, 269] width 8 height 8
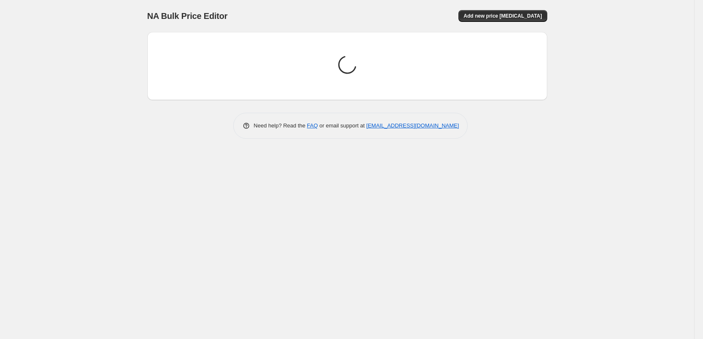
scroll to position [0, 0]
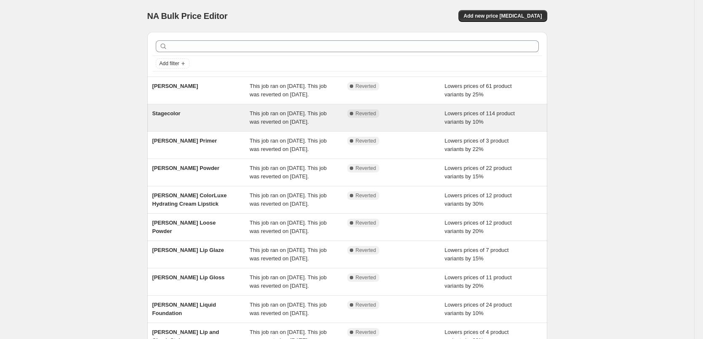
click at [173, 126] on div "Stagecolor" at bounding box center [201, 118] width 98 height 17
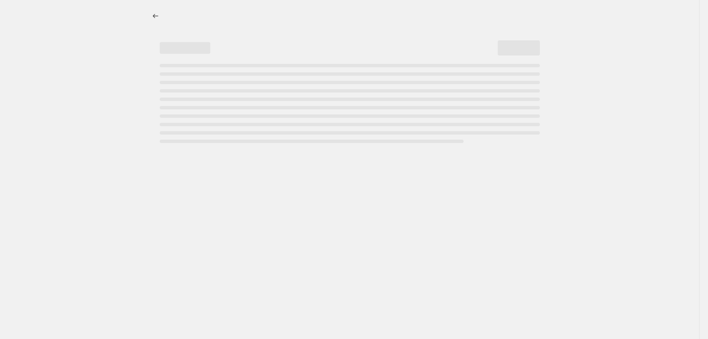
select select "percentage"
select select "vendor"
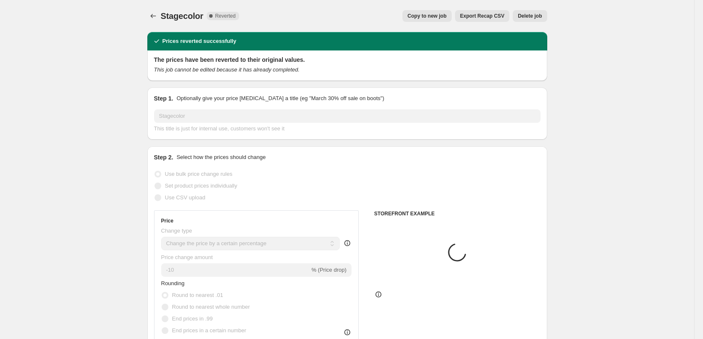
click at [446, 16] on span "Copy to new job" at bounding box center [427, 16] width 39 height 7
select select "percentage"
select select "vendor"
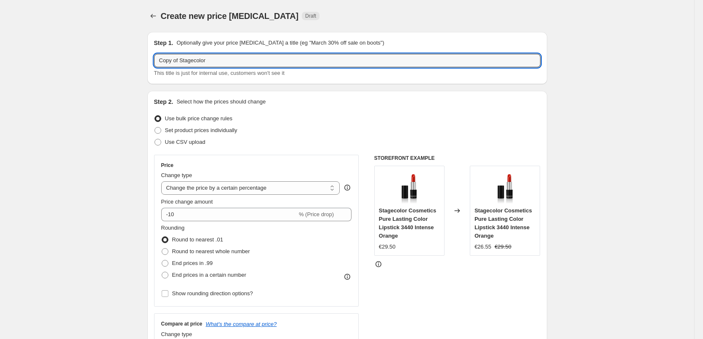
drag, startPoint x: 182, startPoint y: 59, endPoint x: 77, endPoint y: 59, distance: 104.0
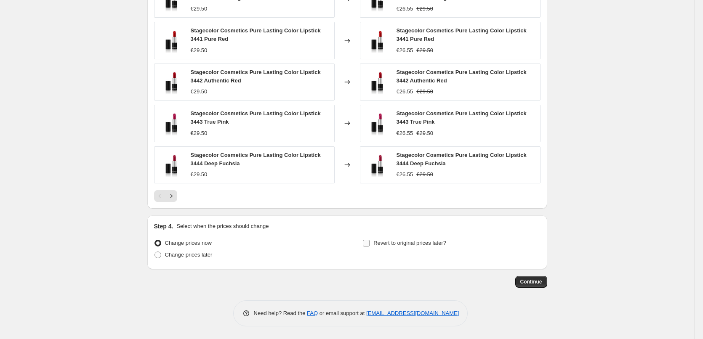
type input "Stagecolor"
click at [438, 241] on span "Revert to original prices later?" at bounding box center [410, 243] width 73 height 6
click at [370, 241] on input "Revert to original prices later?" at bounding box center [366, 243] width 7 height 7
checkbox input "true"
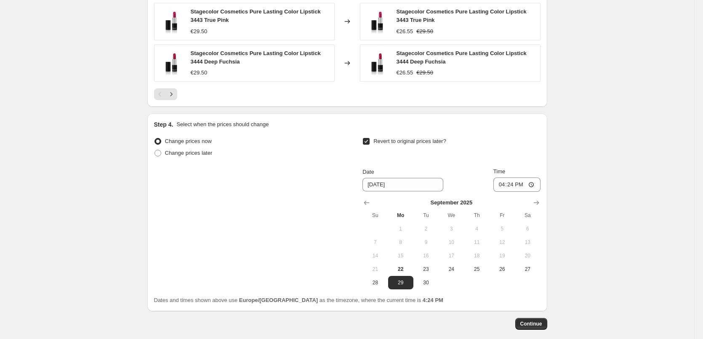
scroll to position [755, 0]
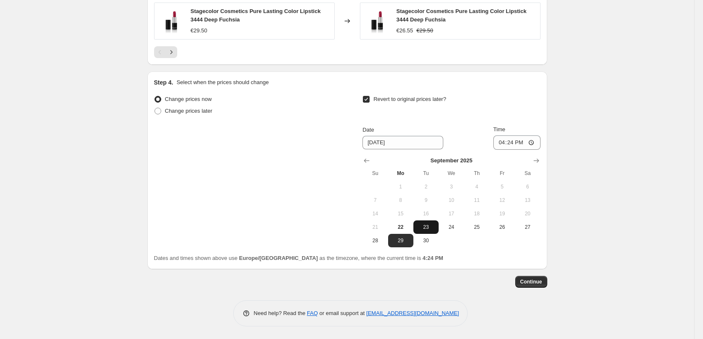
click at [436, 224] on span "23" at bounding box center [426, 227] width 19 height 7
type input "[DATE]"
click at [502, 141] on input "16:24" at bounding box center [517, 143] width 47 height 14
type input "03:00"
click at [536, 281] on span "Continue" at bounding box center [532, 282] width 22 height 7
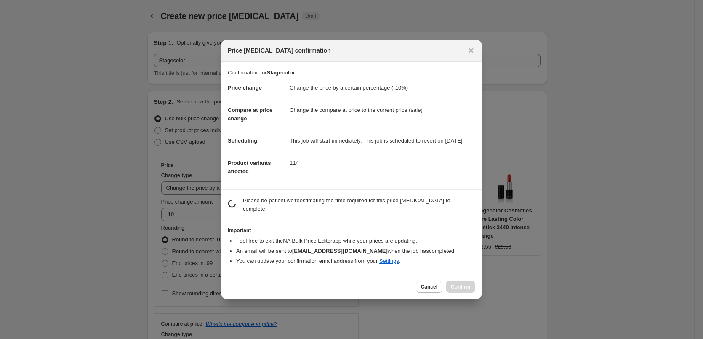
scroll to position [0, 0]
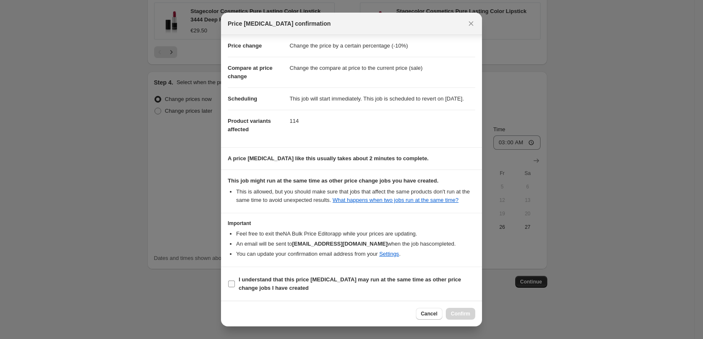
click at [299, 278] on b "I understand that this price [MEDICAL_DATA] may run at the same time as other p…" at bounding box center [350, 284] width 222 height 15
click at [235, 281] on input "I understand that this price [MEDICAL_DATA] may run at the same time as other p…" at bounding box center [231, 284] width 7 height 7
checkbox input "true"
click at [464, 315] on span "Confirm" at bounding box center [460, 314] width 19 height 7
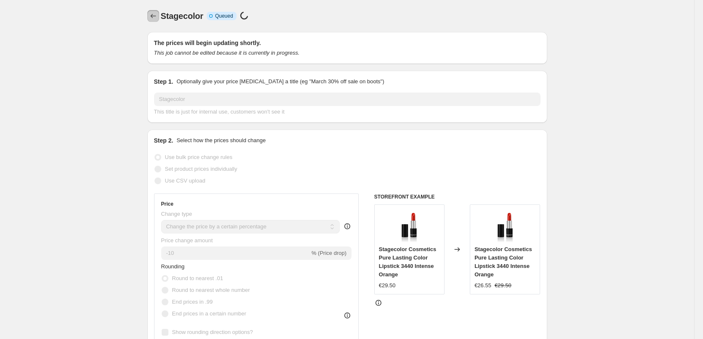
click at [153, 16] on icon "Price change jobs" at bounding box center [152, 16] width 5 height 4
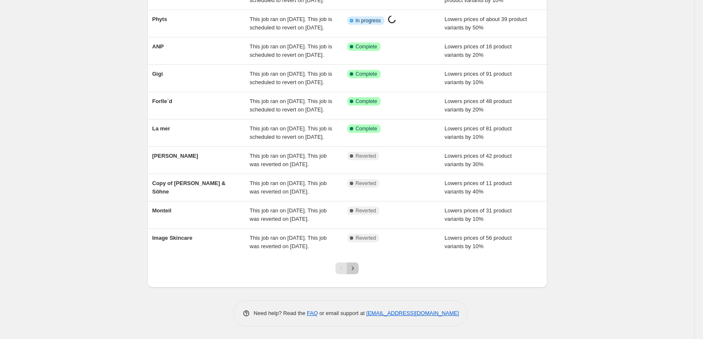
click at [359, 270] on button "Next" at bounding box center [353, 269] width 12 height 12
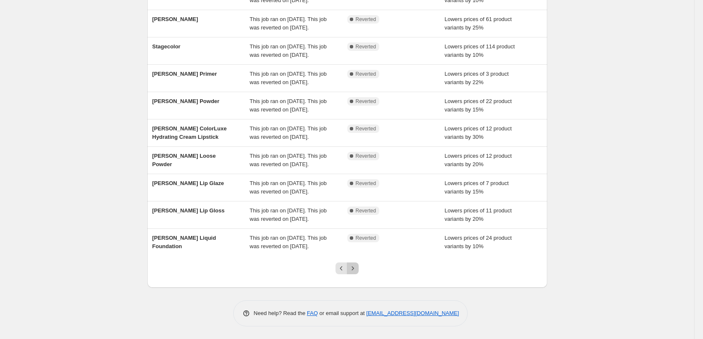
click at [357, 273] on button "Next" at bounding box center [353, 269] width 12 height 12
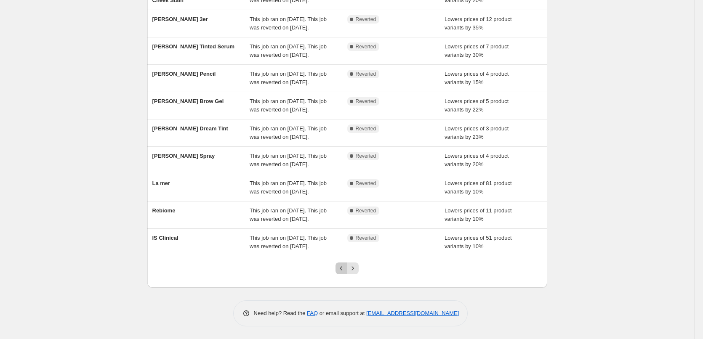
click at [345, 268] on icon "Previous" at bounding box center [341, 269] width 8 height 8
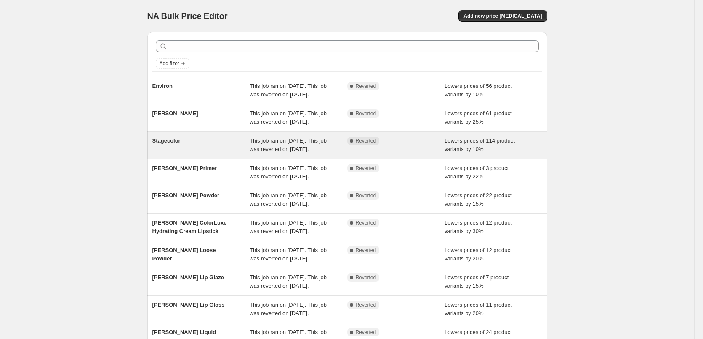
click at [182, 154] on div "Stagecolor" at bounding box center [201, 145] width 98 height 17
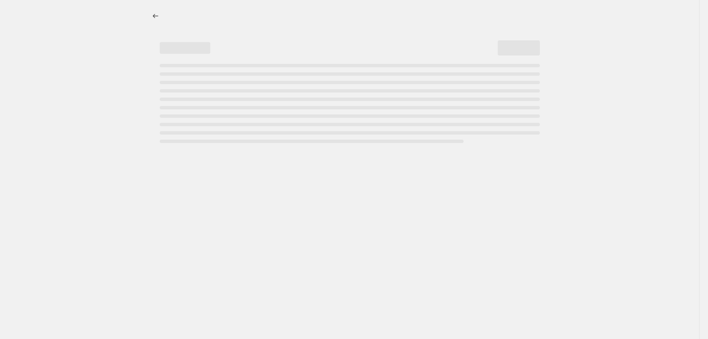
select select "percentage"
select select "vendor"
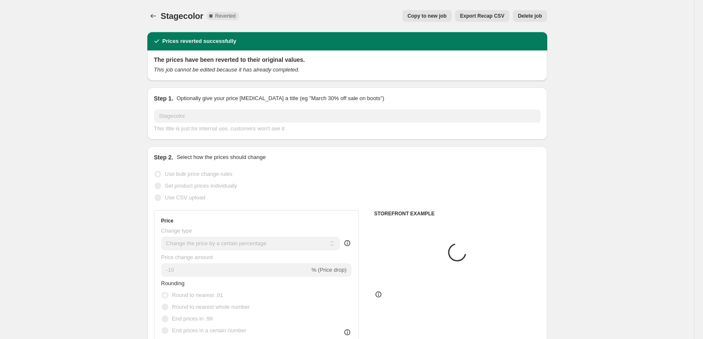
click at [534, 11] on button "Delete job" at bounding box center [530, 16] width 34 height 12
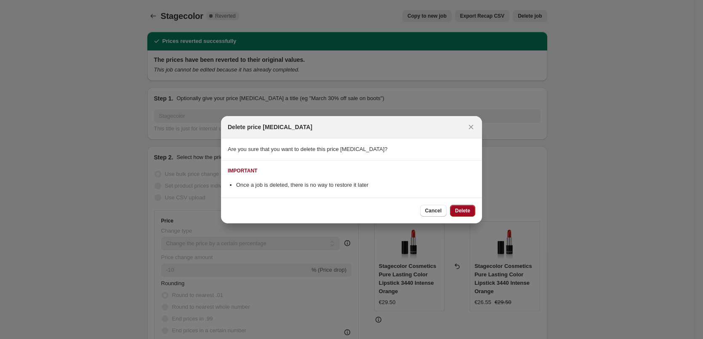
click at [465, 206] on button "Delete" at bounding box center [462, 211] width 25 height 12
